Goal: Information Seeking & Learning: Check status

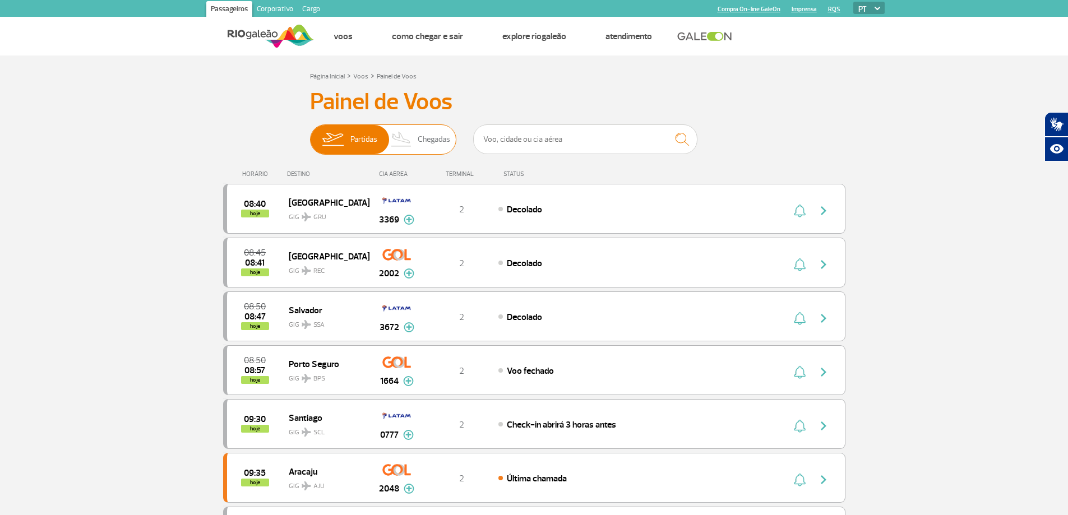
click at [412, 136] on img at bounding box center [401, 139] width 33 height 29
click at [310, 134] on input "Partidas Chegadas" at bounding box center [310, 134] width 0 height 0
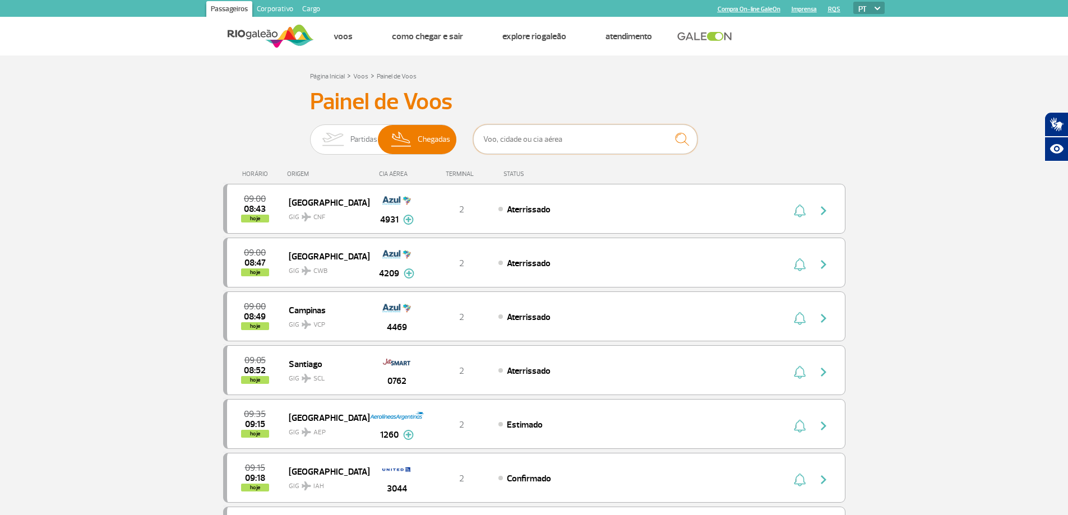
click at [558, 142] on input "text" at bounding box center [585, 139] width 224 height 30
type input "tap"
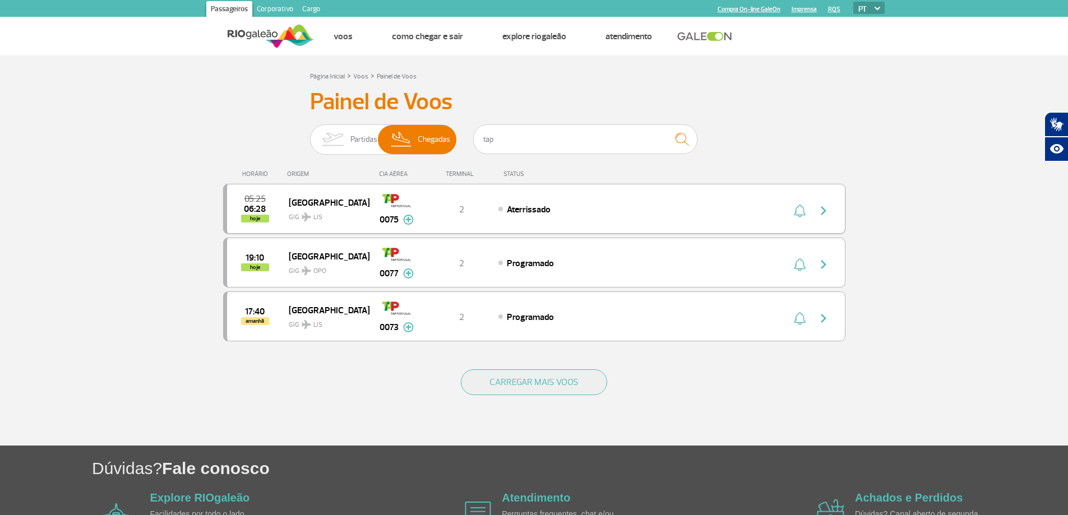
click at [508, 210] on span "Aterrissado" at bounding box center [529, 209] width 44 height 11
